Goal: Task Accomplishment & Management: Manage account settings

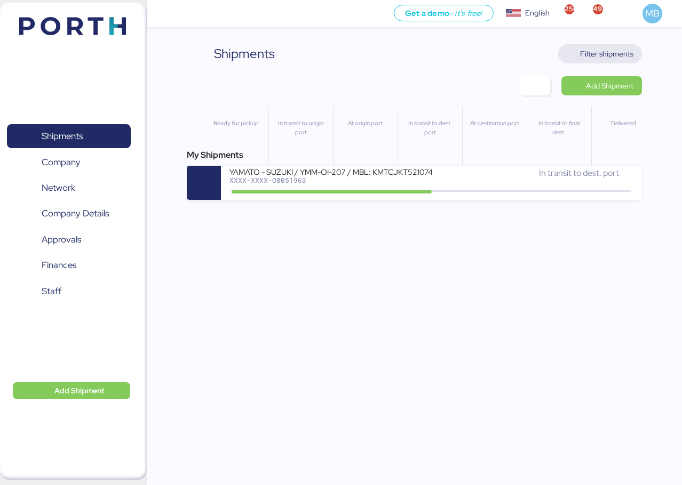
click at [613, 54] on span "Filter shipments" at bounding box center [606, 53] width 53 height 13
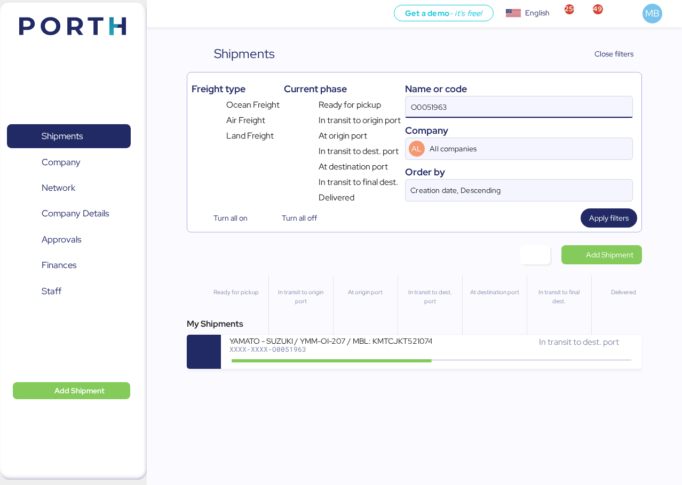
drag, startPoint x: 492, startPoint y: 105, endPoint x: 382, endPoint y: 90, distance: 111.0
click at [382, 90] on div "Freight type Ocean Freight Air Freight Land Freight Current phase Ready for pic…" at bounding box center [413, 140] width 445 height 127
type input "yamato"
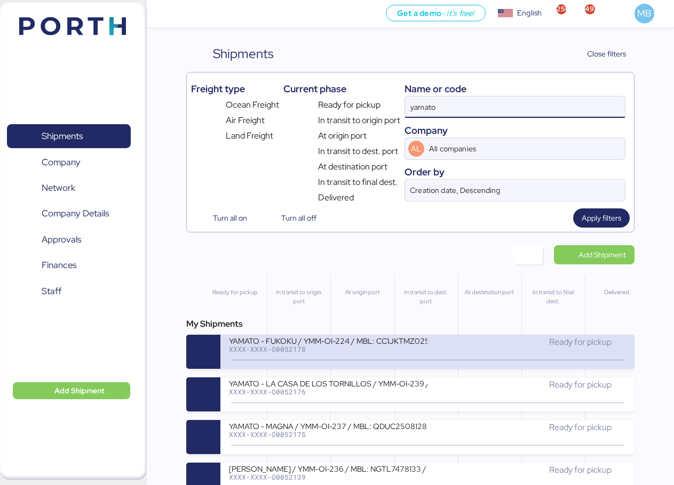
click at [388, 354] on div "YAMATO - FUKOKU / YMM-OI-224 / MBL: CC1JKTMZ025950 / HBL: YIFFW0166695 / LCL XX…" at bounding box center [328, 347] width 198 height 23
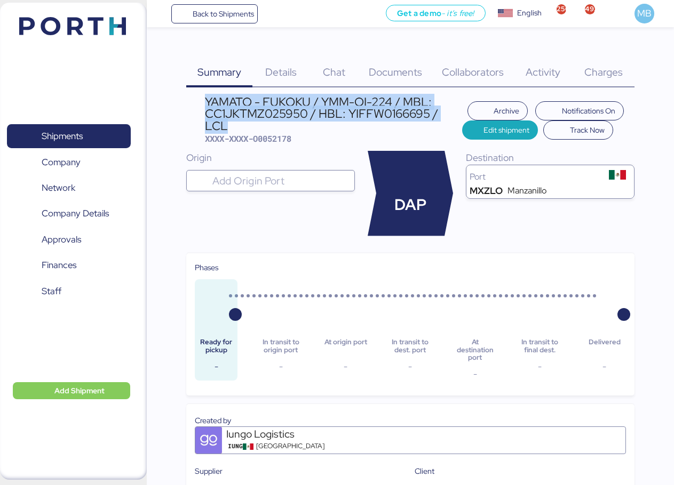
drag, startPoint x: 238, startPoint y: 129, endPoint x: 206, endPoint y: 107, distance: 38.5
click at [206, 107] on div "YAMATO - FUKOKU / YMM-OI-224 / MBL: CC1JKTMZ025950 / HBL: YIFFW0166695 / LCL" at bounding box center [333, 114] width 257 height 36
copy div "YAMATO - FUKOKU / YMM-OI-224 / MBL: CC1JKTMZ025950 / HBL: YIFFW0166695 / LCL"
click at [83, 139] on span "Shipments" at bounding box center [62, 136] width 41 height 15
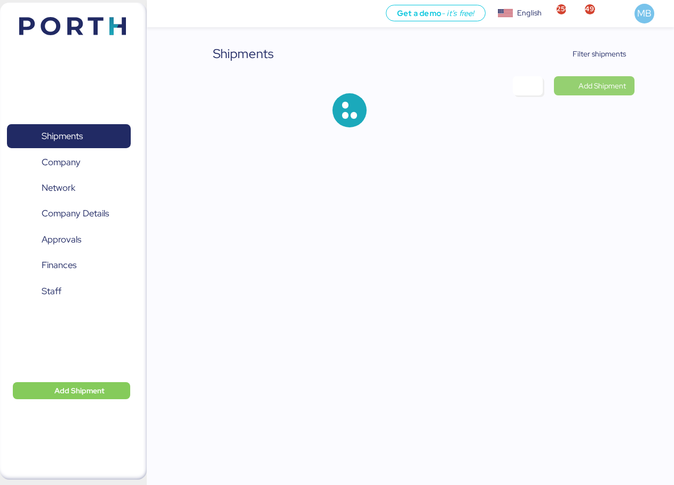
click at [617, 89] on span "Add Shipment" at bounding box center [601, 85] width 47 height 13
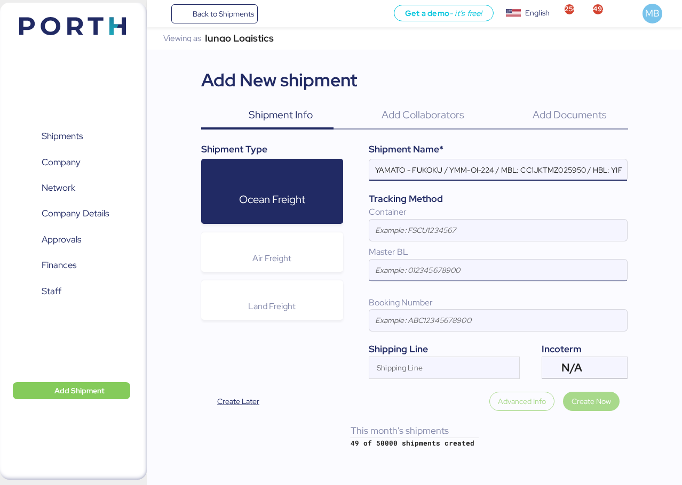
scroll to position [0, 63]
click at [607, 369] on div at bounding box center [616, 367] width 22 height 21
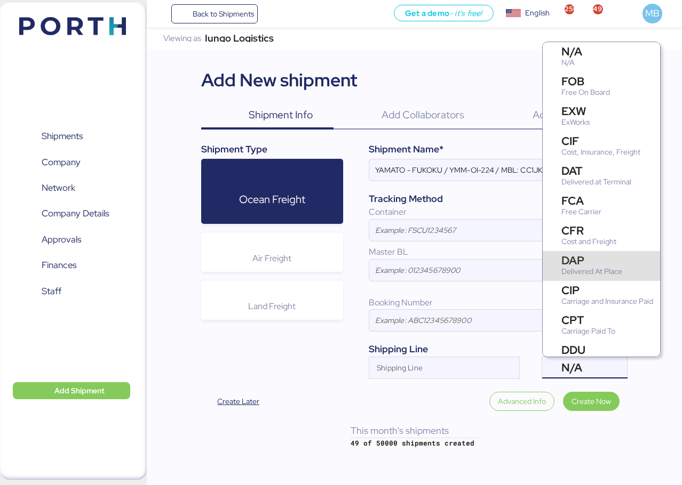
click at [605, 260] on div "DAP" at bounding box center [591, 260] width 61 height 11
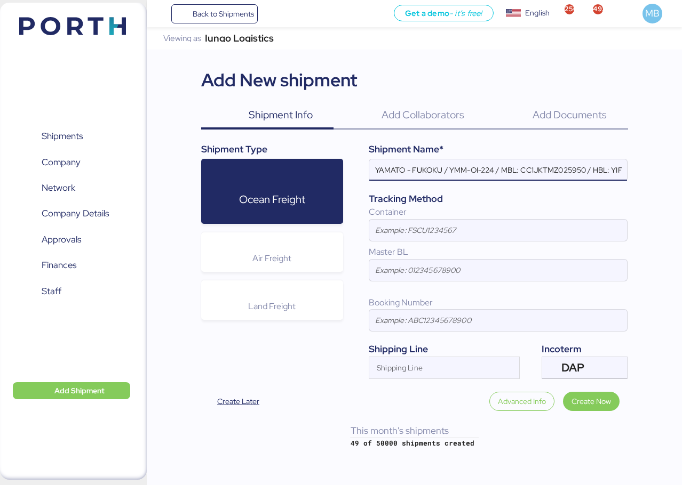
click at [426, 174] on input "YAMATO - FUKOKU / YMM-OI-224 / MBL: CC1JKTMZ025950 / HBL: YIFFW0166695 / LCL" at bounding box center [498, 169] width 258 height 21
click at [487, 169] on input "YAMATO - TOYOTA / YMM-OI-224 / MBL: CC1JKTMZ025950 / HBL: YIFFW0166695 / LCL" at bounding box center [498, 169] width 258 height 21
paste input "YMM-OI-208"
click at [559, 163] on input "YAMATO - TOYOTA / YMM-OI-208 / MBL: CC1JKTMZ025950 / HBL: YIFFW0166695 / LCL" at bounding box center [498, 169] width 258 height 21
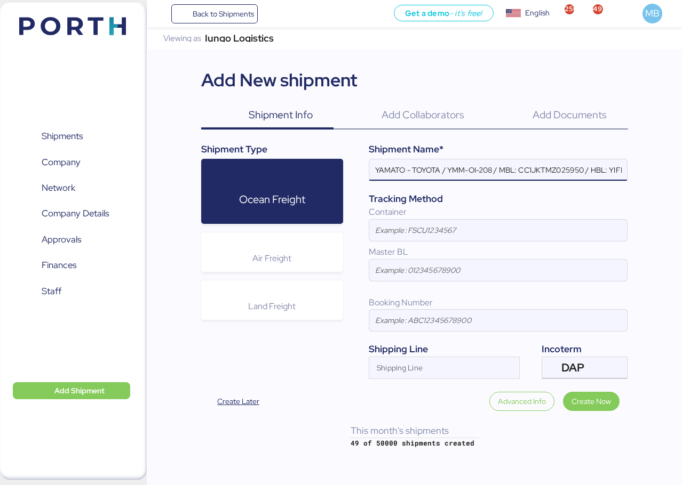
click at [559, 163] on input "YAMATO - TOYOTA / YMM-OI-208 / MBL: CC1JKTMZ025950 / HBL: YIFFW0166695 / LCL" at bounding box center [498, 169] width 258 height 21
paste input "HDGLKRMX0642262"
click at [491, 157] on div "Shipment Name* [PERSON_NAME] - TOYOTA / YMM-OI-208 / MBL: HDGLKRMX0642262 / HBL…" at bounding box center [485, 260] width 284 height 236
click at [493, 172] on input "YAMATO - TOYOTA / YMM-OI-208 / MBL: HDGLKRMX0642262 / HBL: YIFFW0166695 / LCL" at bounding box center [498, 169] width 258 height 21
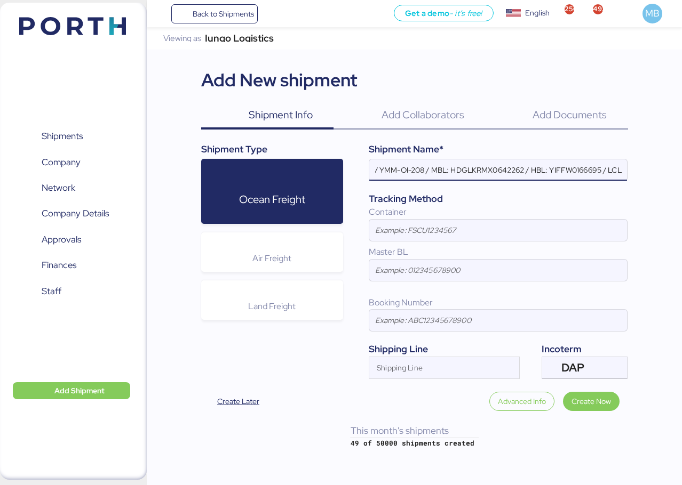
click at [580, 170] on input "YAMATO - TOYOTA / YMM-OI-208 / MBL: HDGLKRMX0642262 / HBL: YIFFW0166695 / LCL" at bounding box center [498, 169] width 258 height 21
paste input "ONGS2508026"
click at [612, 173] on input "YAMATO - TOYOTA / YMM-OI-208 / MBL: HDGLKRMX0642262 / HBL: YONGS2508026 / LCL" at bounding box center [498, 169] width 258 height 21
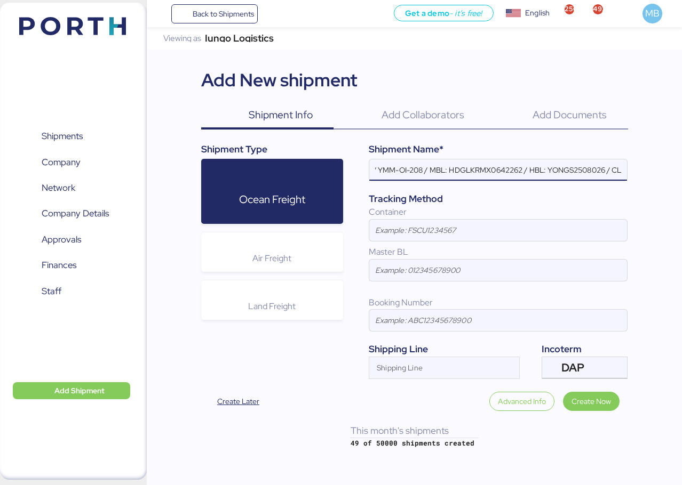
scroll to position [0, 74]
type input "YAMATO - TOYOTA / YMM-OI-208 / MBL: HDGLKRMX0642262 / HBL: YONGS2508026 / FCL"
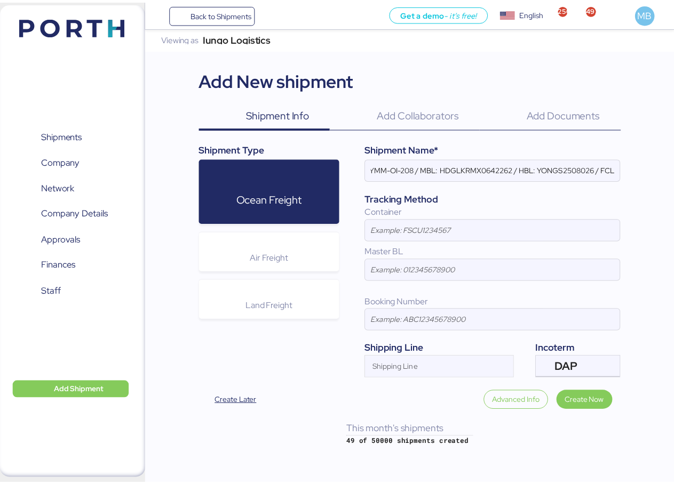
scroll to position [0, 0]
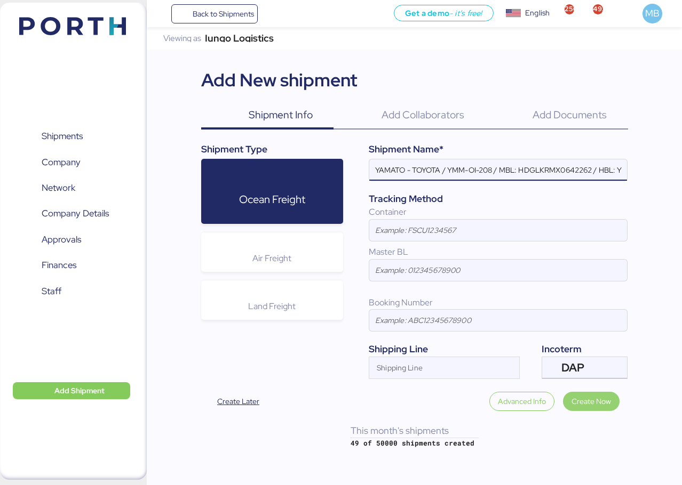
click at [597, 401] on span "Create Now" at bounding box center [590, 401] width 39 height 13
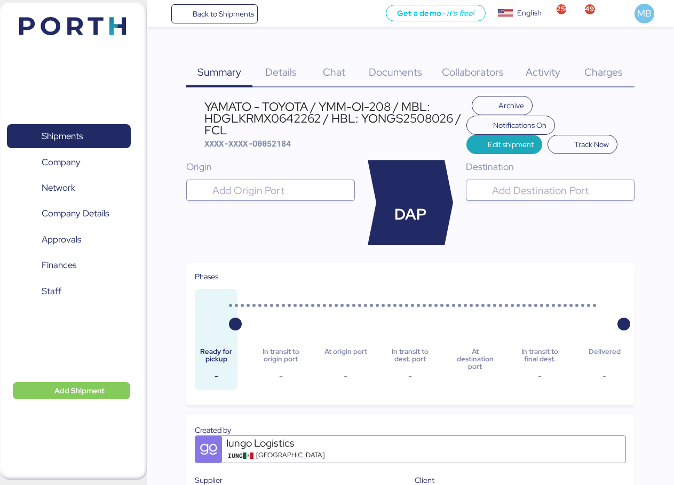
click at [247, 186] on input "search" at bounding box center [280, 190] width 140 height 13
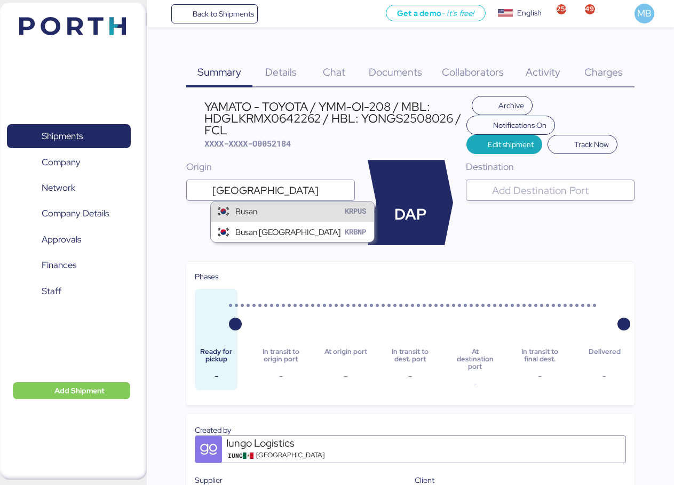
type input "[GEOGRAPHIC_DATA]"
click at [281, 207] on div "Busan KRPUS" at bounding box center [292, 212] width 163 height 20
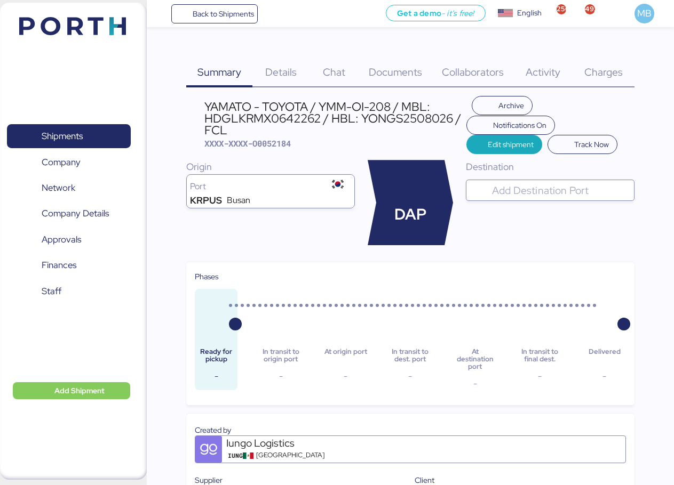
click at [552, 193] on input "search" at bounding box center [560, 190] width 140 height 13
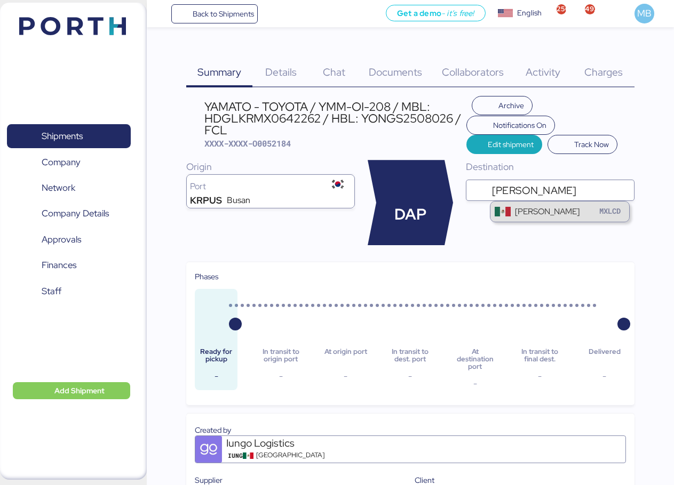
type input "[PERSON_NAME]"
click at [552, 206] on div "[PERSON_NAME]" at bounding box center [547, 211] width 65 height 12
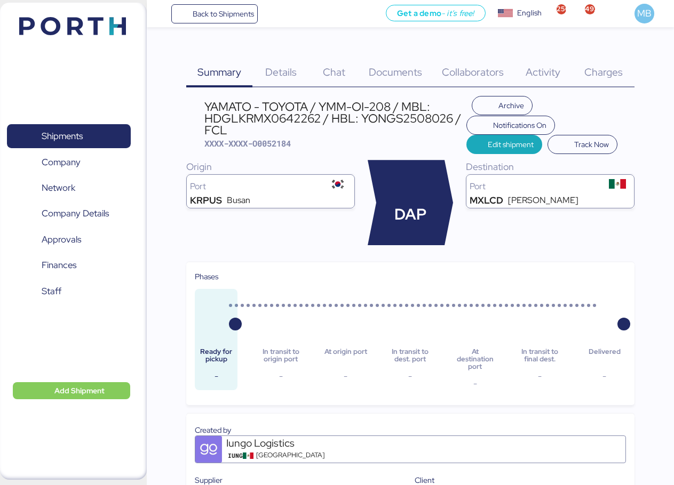
click at [282, 68] on span "Details" at bounding box center [280, 72] width 31 height 14
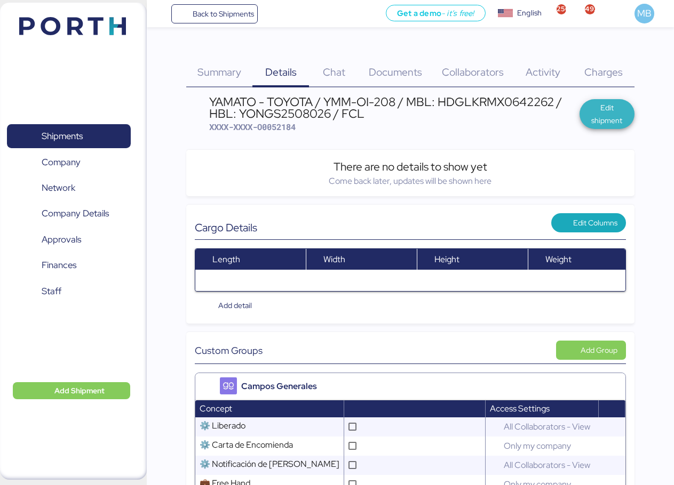
click at [606, 116] on span "Edit shipment" at bounding box center [607, 114] width 38 height 26
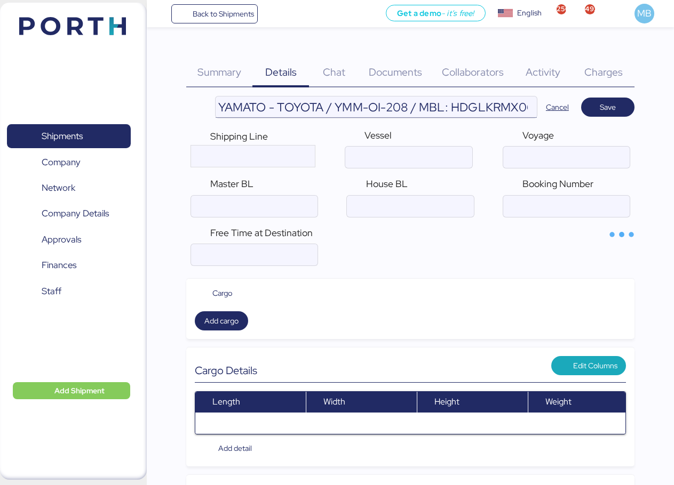
click at [466, 104] on input "YAMATO - TOYOTA / YMM-OI-208 / MBL: HDGLKRMX0642262 / HBL: YONGS2508026 / FCL" at bounding box center [375, 107] width 321 height 21
click at [246, 207] on input "ocean" at bounding box center [254, 206] width 126 height 21
paste input "HDGLKRMX0642262"
type input "HDGLKRMX0642262"
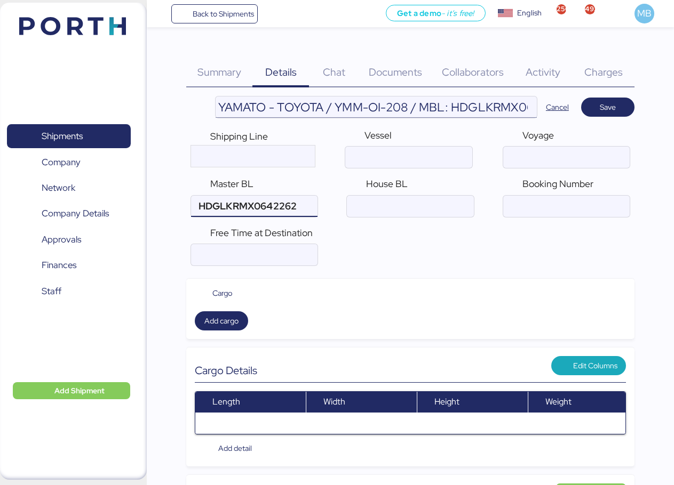
click at [463, 97] on input "YAMATO - TOYOTA / YMM-OI-208 / MBL: HDGLKRMX0642262 / HBL: YONGS2508026 / FCL" at bounding box center [375, 107] width 321 height 21
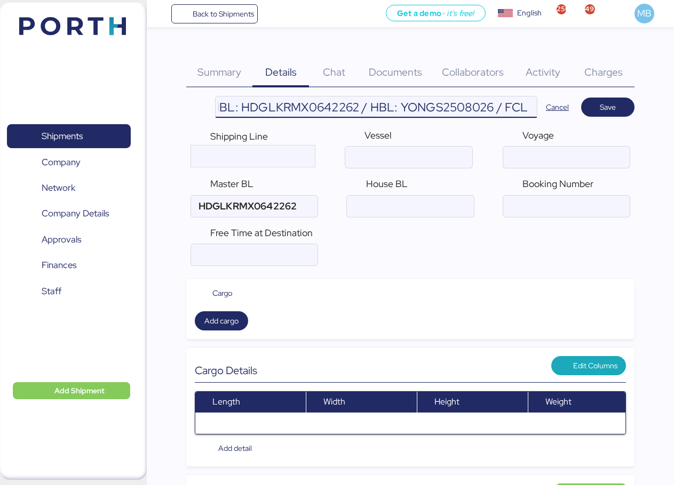
click at [472, 108] on input "YAMATO - TOYOTA / YMM-OI-208 / MBL: HDGLKRMX0642262 / HBL: YONGS2508026 / FCL" at bounding box center [375, 107] width 321 height 21
click at [399, 203] on input "ocean" at bounding box center [410, 206] width 126 height 21
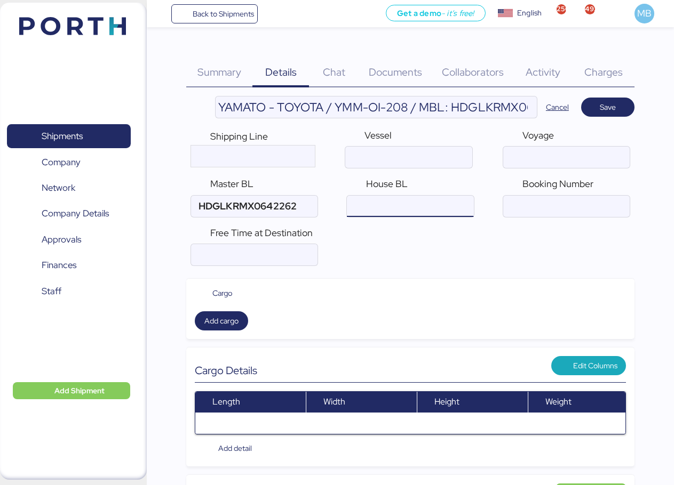
paste input "YONGS2508026"
type input "YONGS2508026"
click at [306, 201] on input "ocean" at bounding box center [254, 206] width 126 height 21
click at [511, 202] on input "ocean" at bounding box center [566, 206] width 126 height 21
paste input "HDGLKRMX0642262"
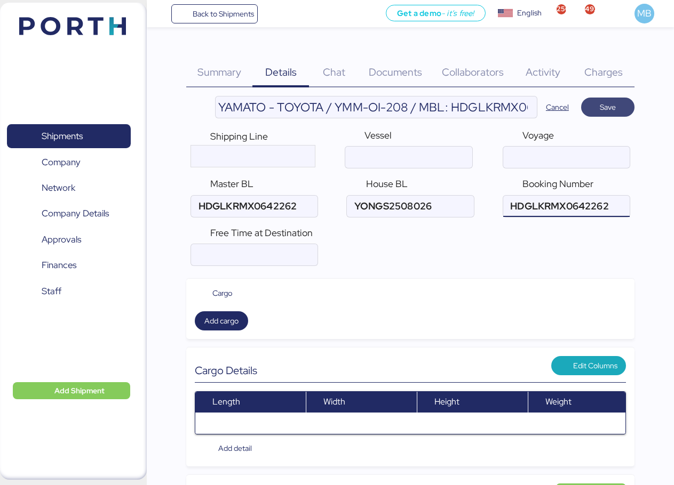
type input "HDGLKRMX0642262"
click at [614, 101] on span "Save" at bounding box center [607, 107] width 16 height 13
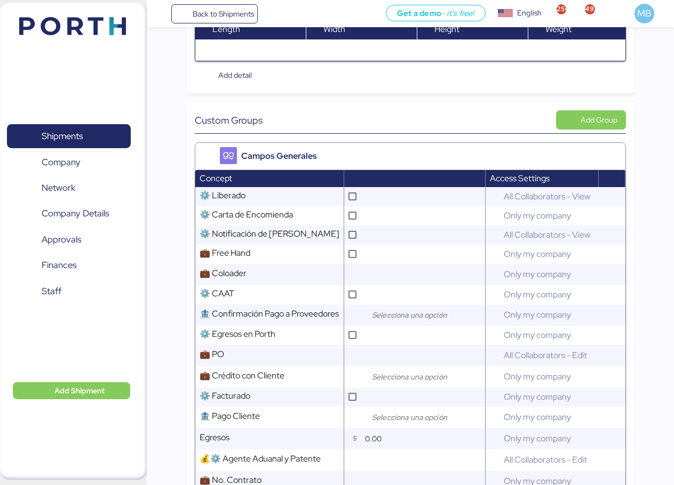
scroll to position [320, 0]
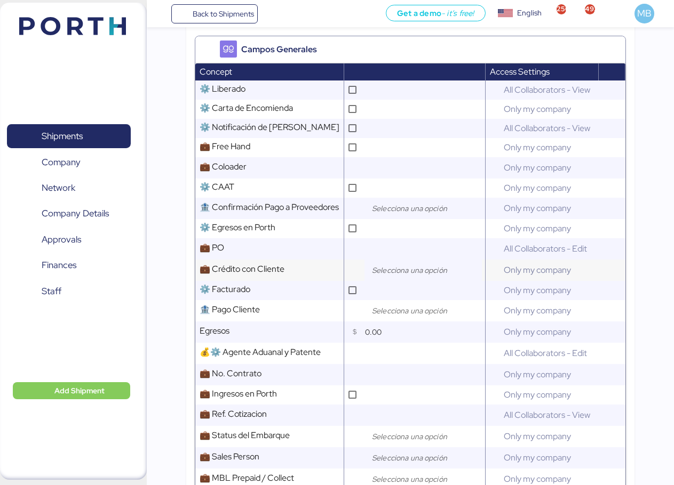
click at [398, 277] on input "search" at bounding box center [426, 270] width 112 height 13
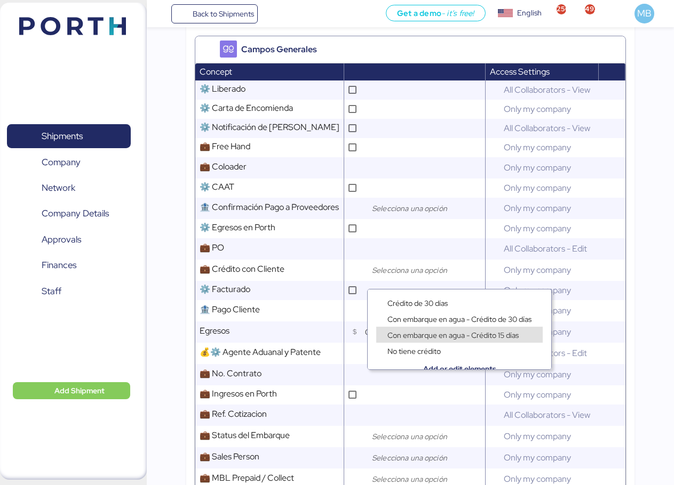
click at [474, 333] on span "Con embarque en agua - Crédito 15 días" at bounding box center [452, 336] width 131 height 10
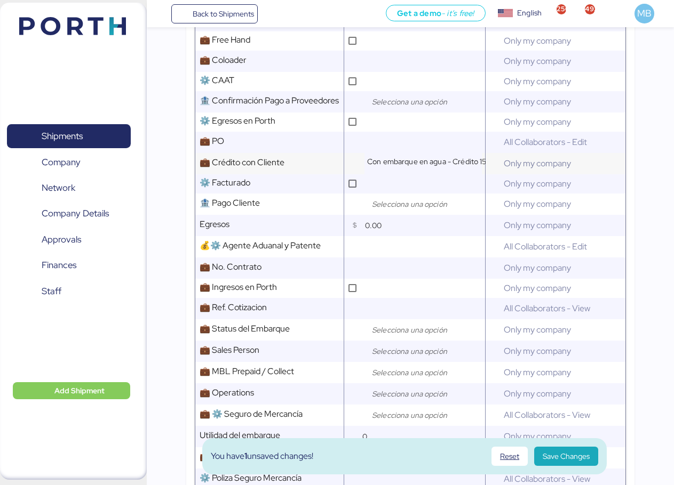
scroll to position [533, 0]
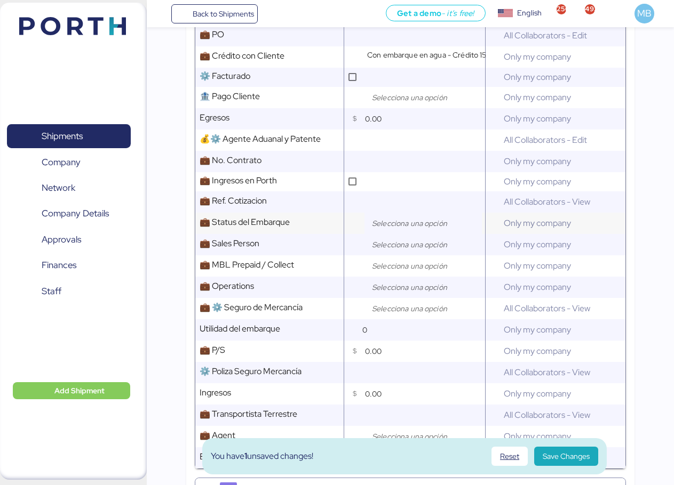
click at [394, 230] on input "search" at bounding box center [426, 223] width 112 height 13
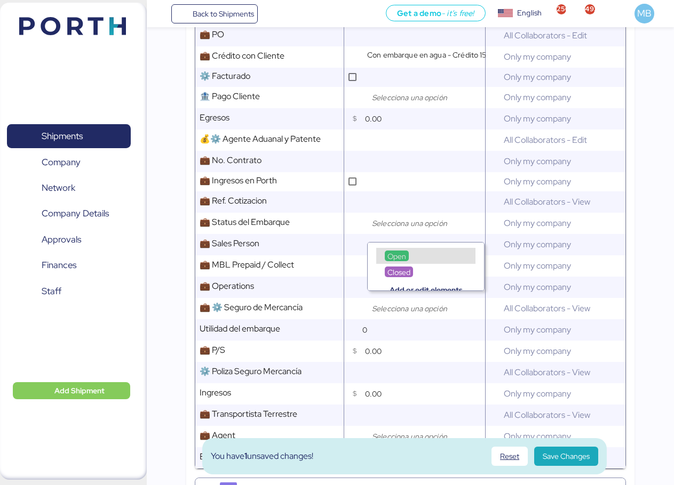
click at [396, 253] on span "Open" at bounding box center [396, 257] width 19 height 10
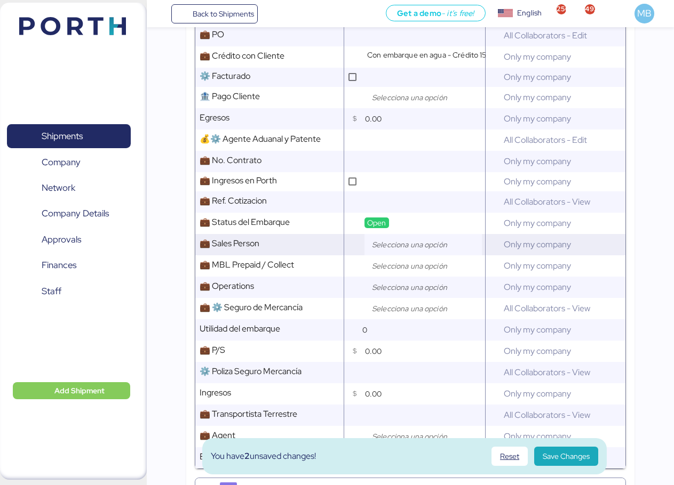
click at [403, 251] on input "search" at bounding box center [426, 244] width 112 height 13
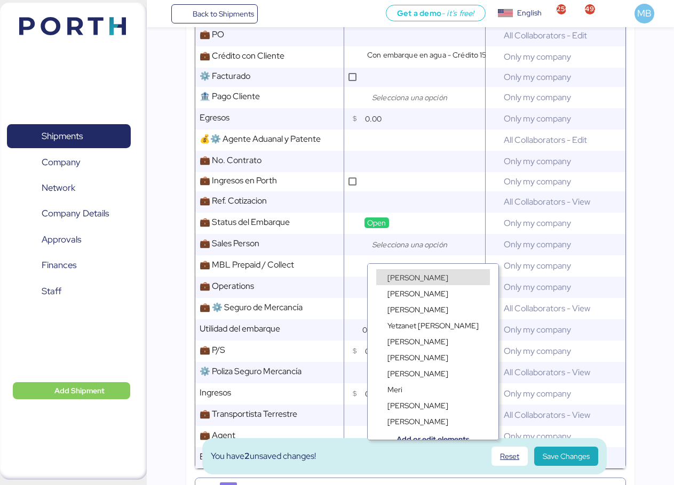
click at [396, 271] on div "[PERSON_NAME]" at bounding box center [433, 277] width 114 height 16
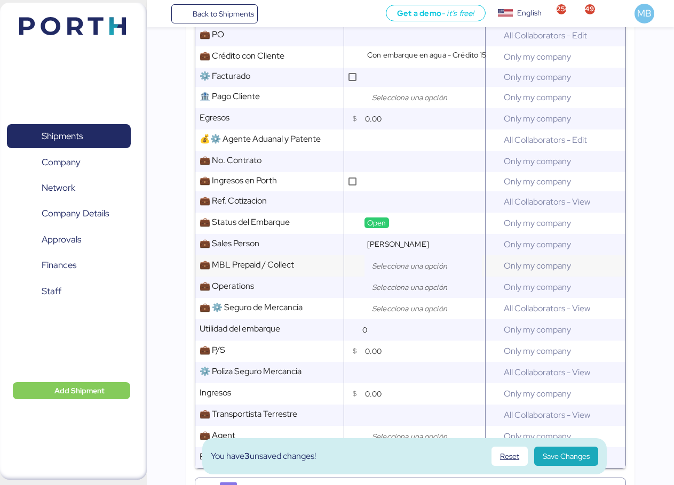
click at [395, 272] on input "search" at bounding box center [426, 266] width 112 height 13
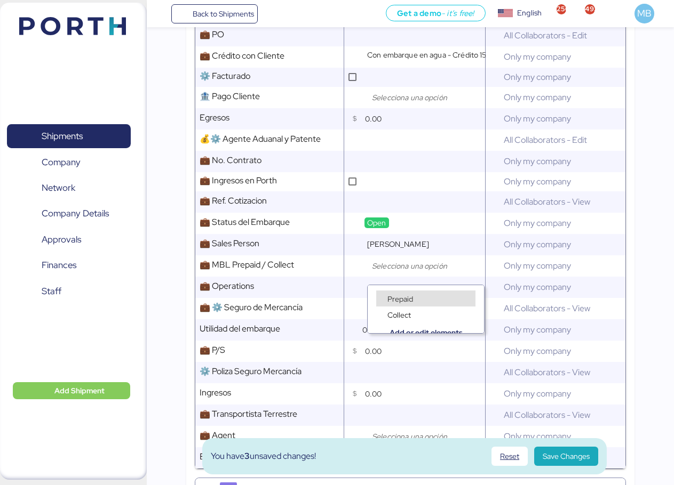
click at [403, 294] on span "Prepaid" at bounding box center [400, 299] width 26 height 10
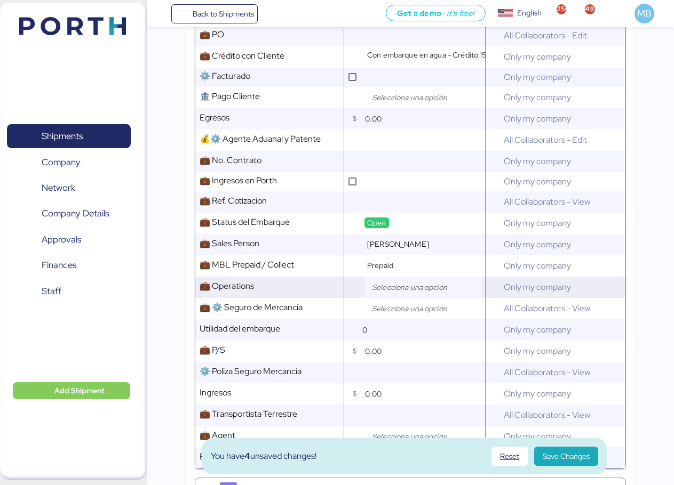
click at [396, 294] on input "search" at bounding box center [426, 287] width 112 height 13
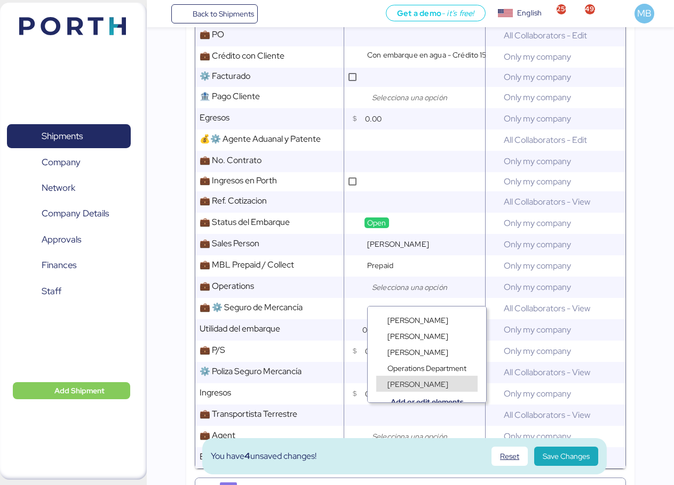
click at [418, 381] on span "[PERSON_NAME]" at bounding box center [417, 385] width 61 height 10
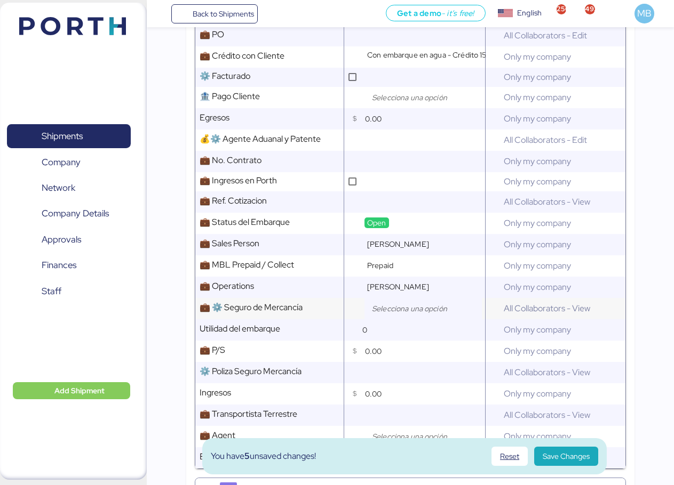
click at [404, 319] on div at bounding box center [422, 308] width 117 height 21
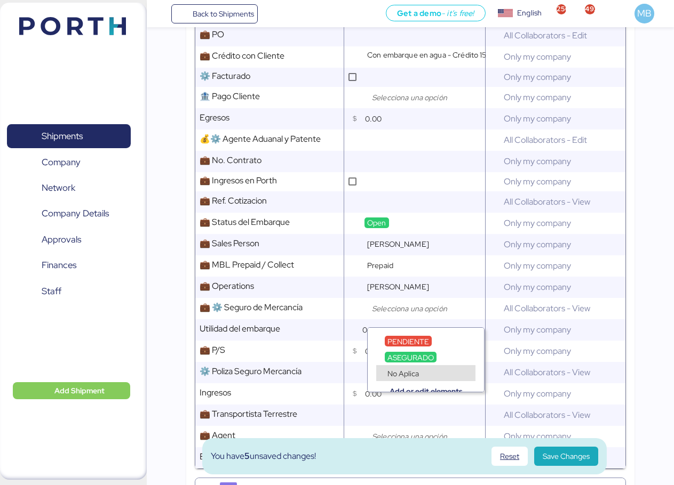
click at [420, 369] on div "No Aplica" at bounding box center [403, 373] width 37 height 11
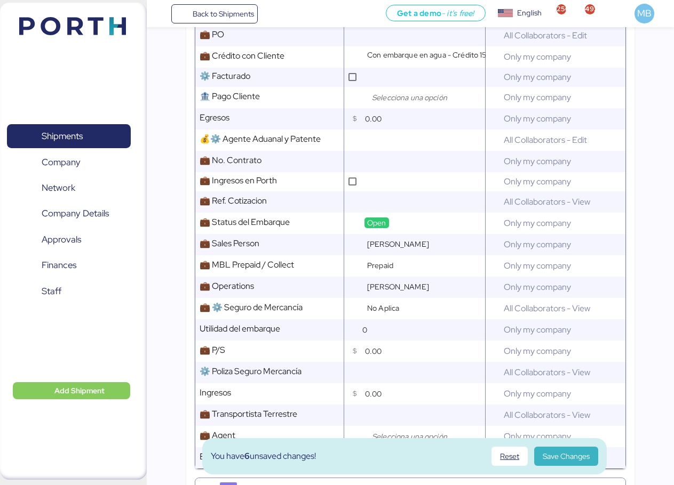
click at [556, 459] on span "Save Changes" at bounding box center [565, 456] width 47 height 13
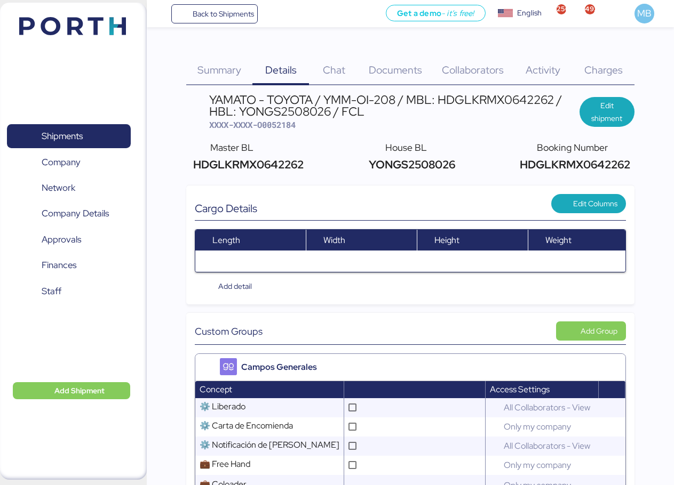
scroll to position [0, 0]
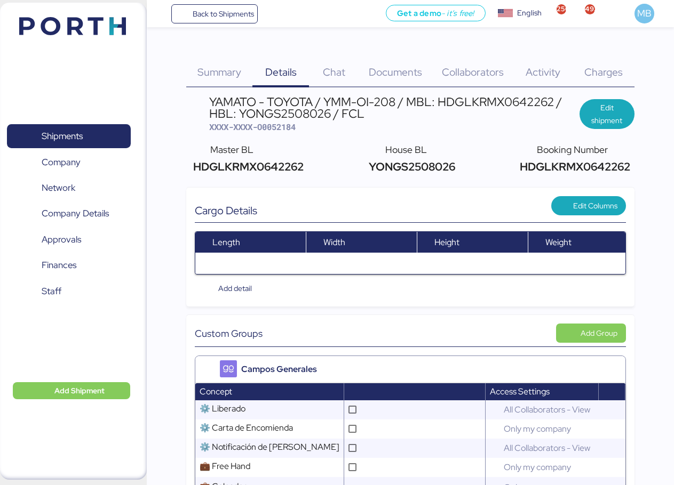
click at [379, 71] on span "Documents" at bounding box center [395, 72] width 53 height 14
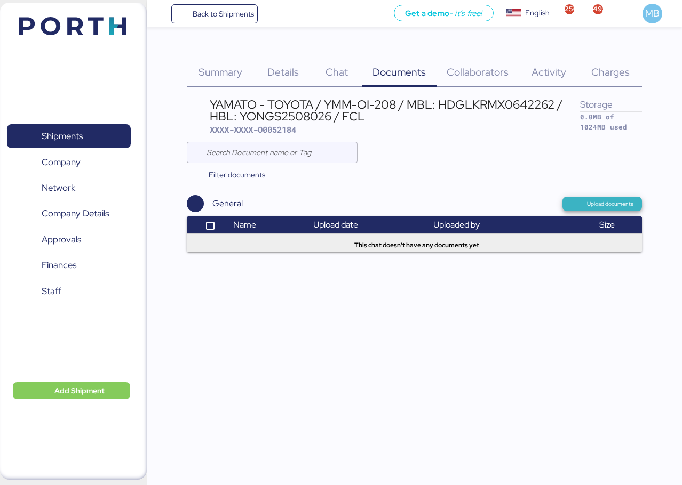
click at [628, 204] on span "Upload documents" at bounding box center [610, 204] width 46 height 10
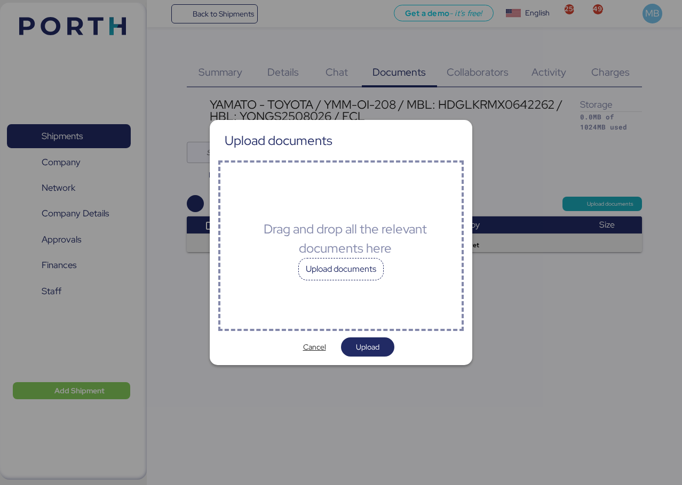
click at [349, 269] on div "Upload documents" at bounding box center [340, 269] width 85 height 22
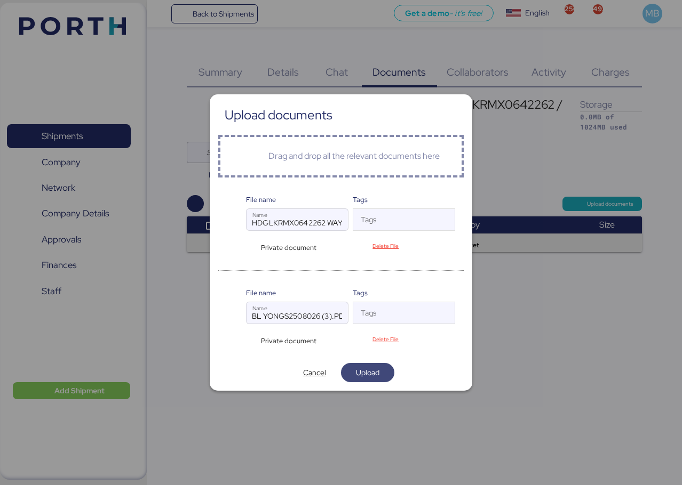
click at [370, 371] on span "Upload" at bounding box center [367, 372] width 23 height 13
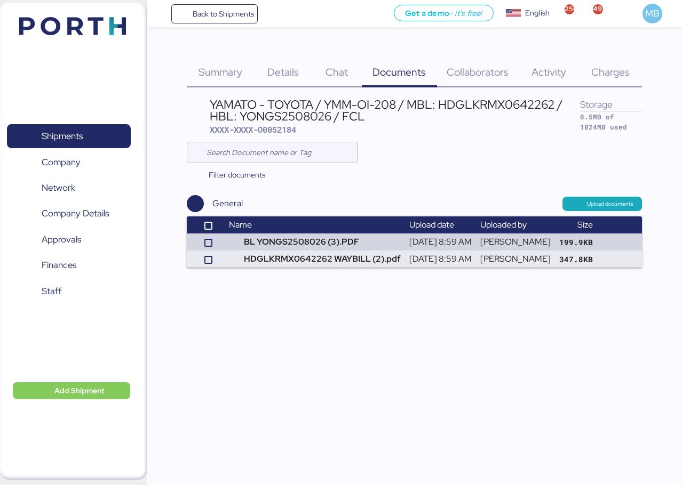
click at [276, 67] on span "Details" at bounding box center [282, 72] width 31 height 14
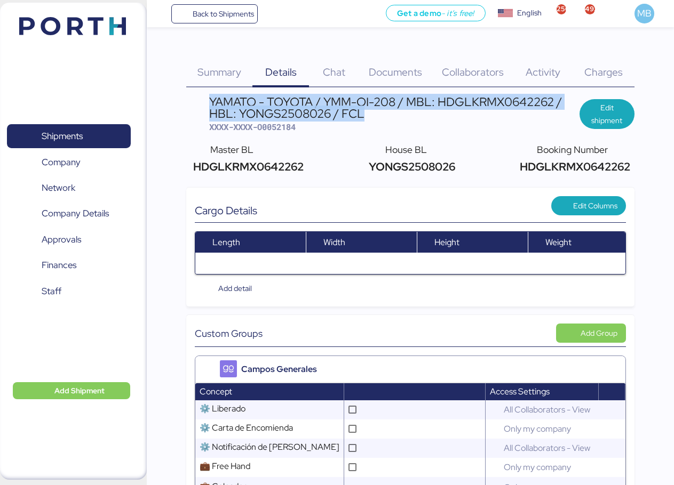
drag, startPoint x: 354, startPoint y: 113, endPoint x: 211, endPoint y: 100, distance: 143.5
click at [211, 100] on div "YAMATO - TOYOTA / YMM-OI-208 / MBL: HDGLKRMX0642262 / HBL: YONGS2508026 / FCL" at bounding box center [394, 108] width 370 height 24
copy div "YAMATO - TOYOTA / YMM-OI-208 / MBL: HDGLKRMX0642262 / HBL: YONGS2508026 / FCL"
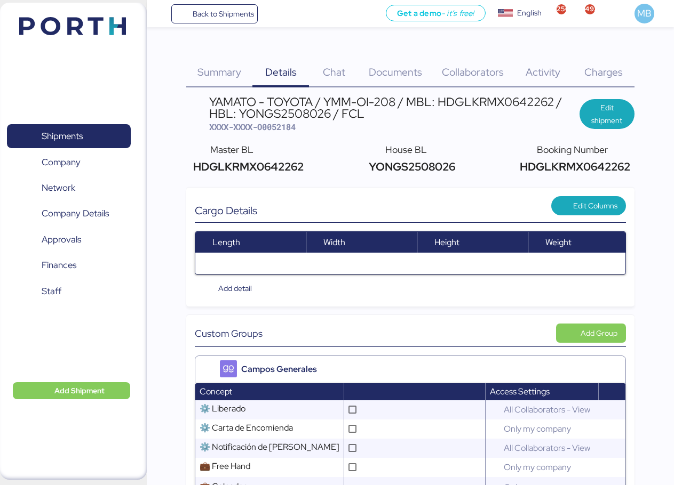
click at [290, 128] on span "XXXX-XXXX-O0052184" at bounding box center [252, 127] width 86 height 11
copy span "O0052184"
click at [287, 127] on span "XXXX-XXXX-O0052184" at bounding box center [252, 127] width 86 height 11
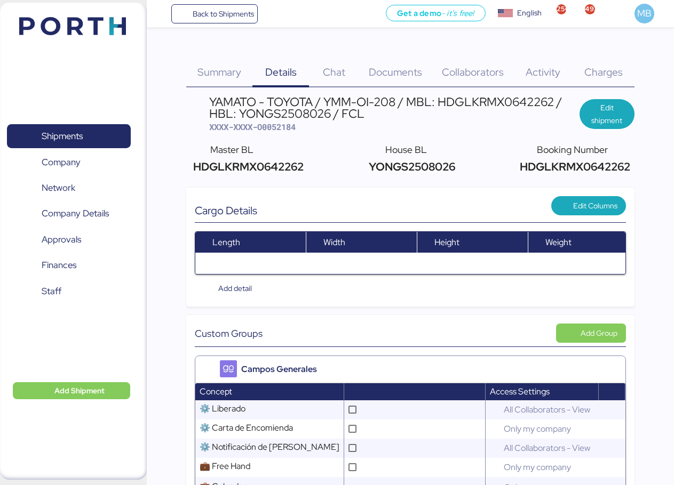
click at [391, 77] on span "Documents" at bounding box center [395, 72] width 53 height 14
